Goal: Transaction & Acquisition: Purchase product/service

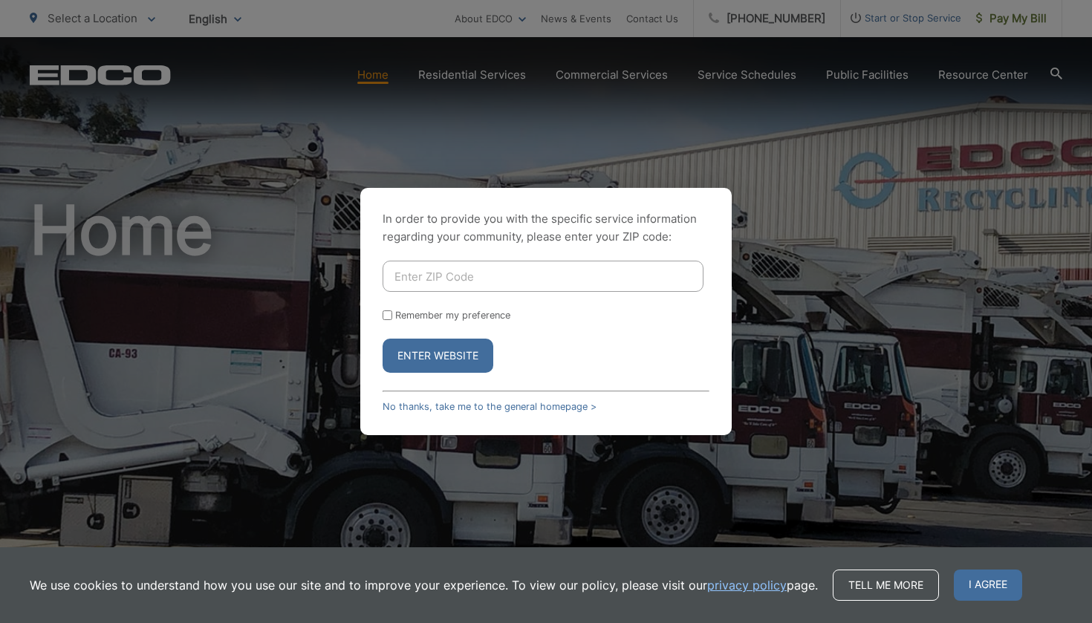
click at [448, 276] on input "Enter ZIP Code" at bounding box center [543, 276] width 321 height 31
type input "92078"
click at [409, 363] on button "Enter Website" at bounding box center [438, 356] width 111 height 34
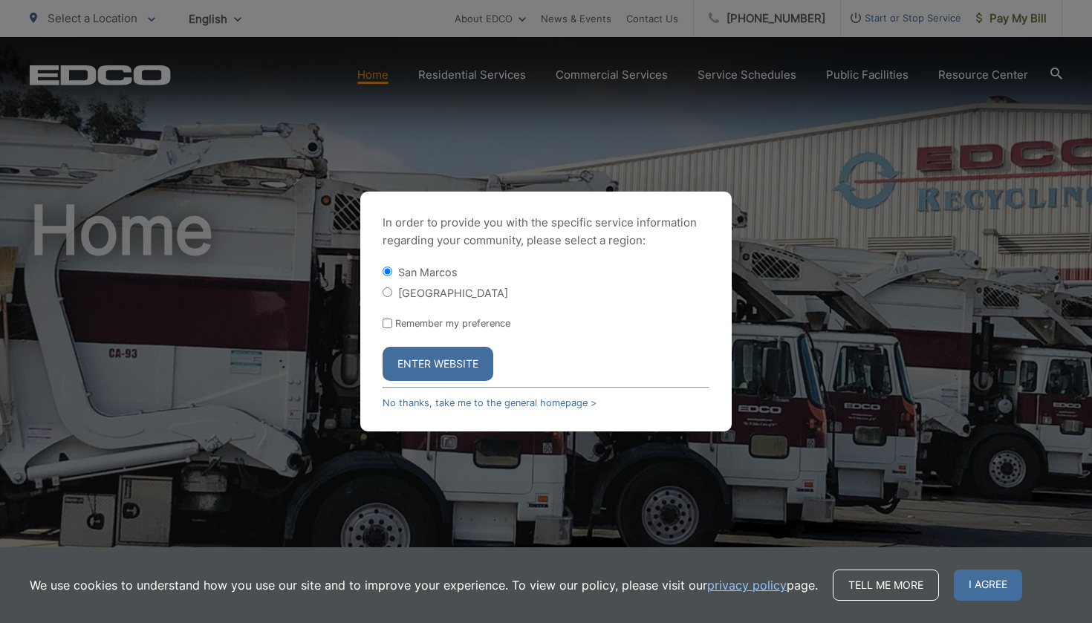
click at [409, 363] on button "Enter Website" at bounding box center [438, 364] width 111 height 34
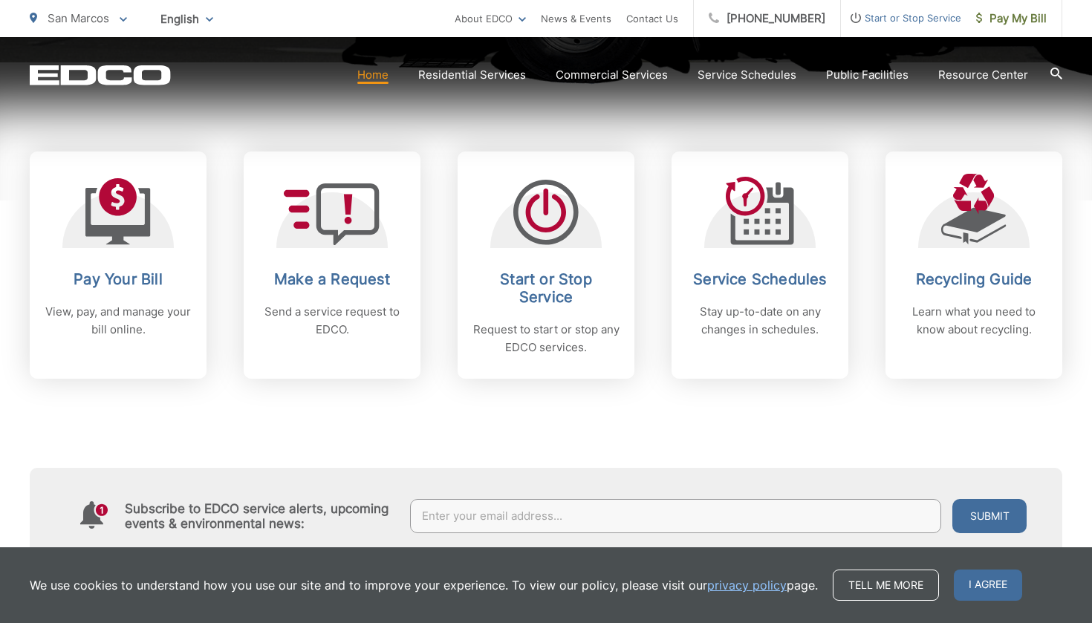
scroll to position [579, 0]
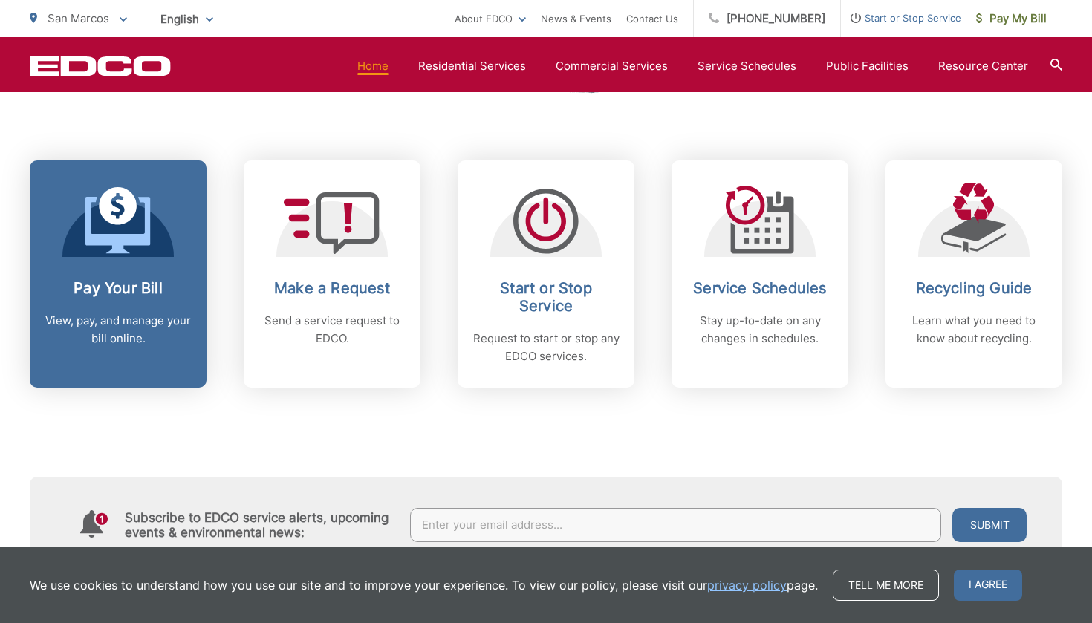
click at [69, 288] on h2 "Pay Your Bill" at bounding box center [118, 288] width 147 height 18
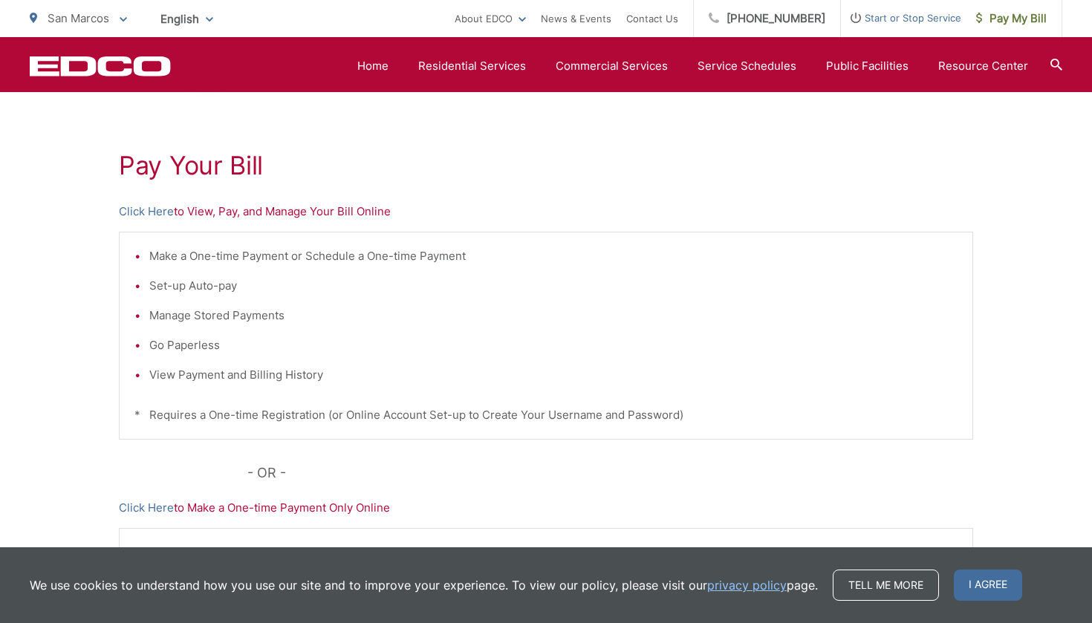
scroll to position [238, 0]
click at [151, 211] on link "Click Here" at bounding box center [146, 210] width 55 height 18
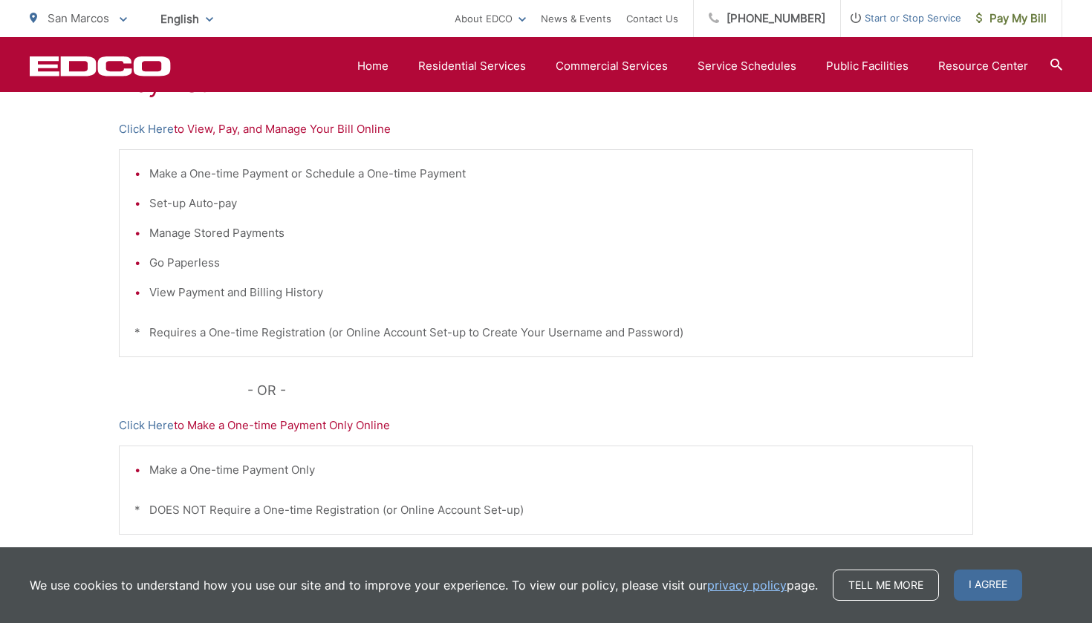
scroll to position [329, 0]
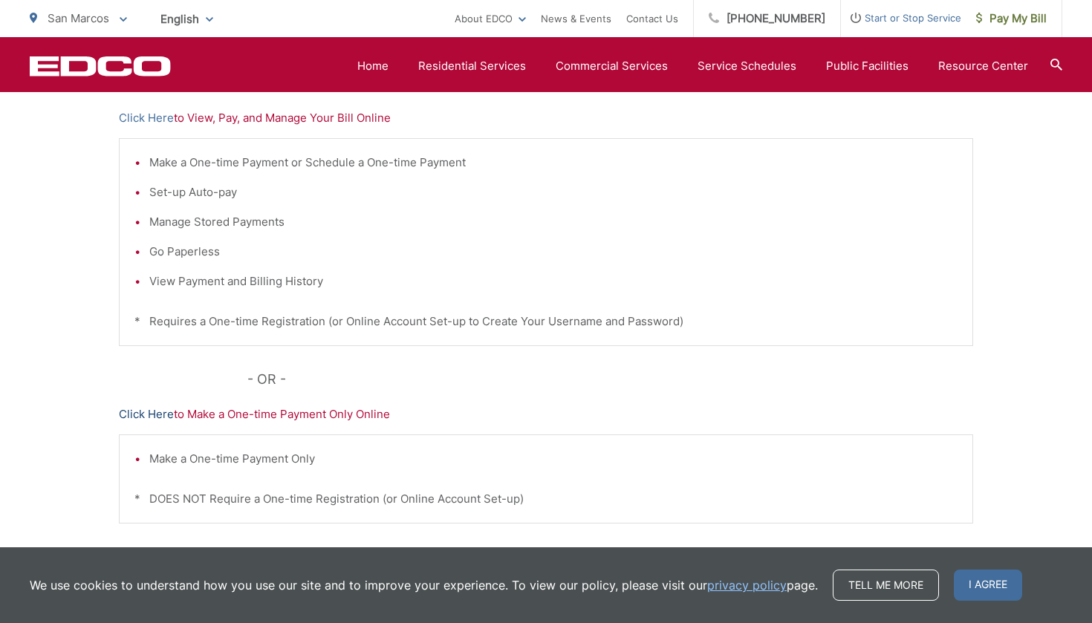
click at [130, 417] on link "Click Here" at bounding box center [146, 415] width 55 height 18
